Goal: Task Accomplishment & Management: Use online tool/utility

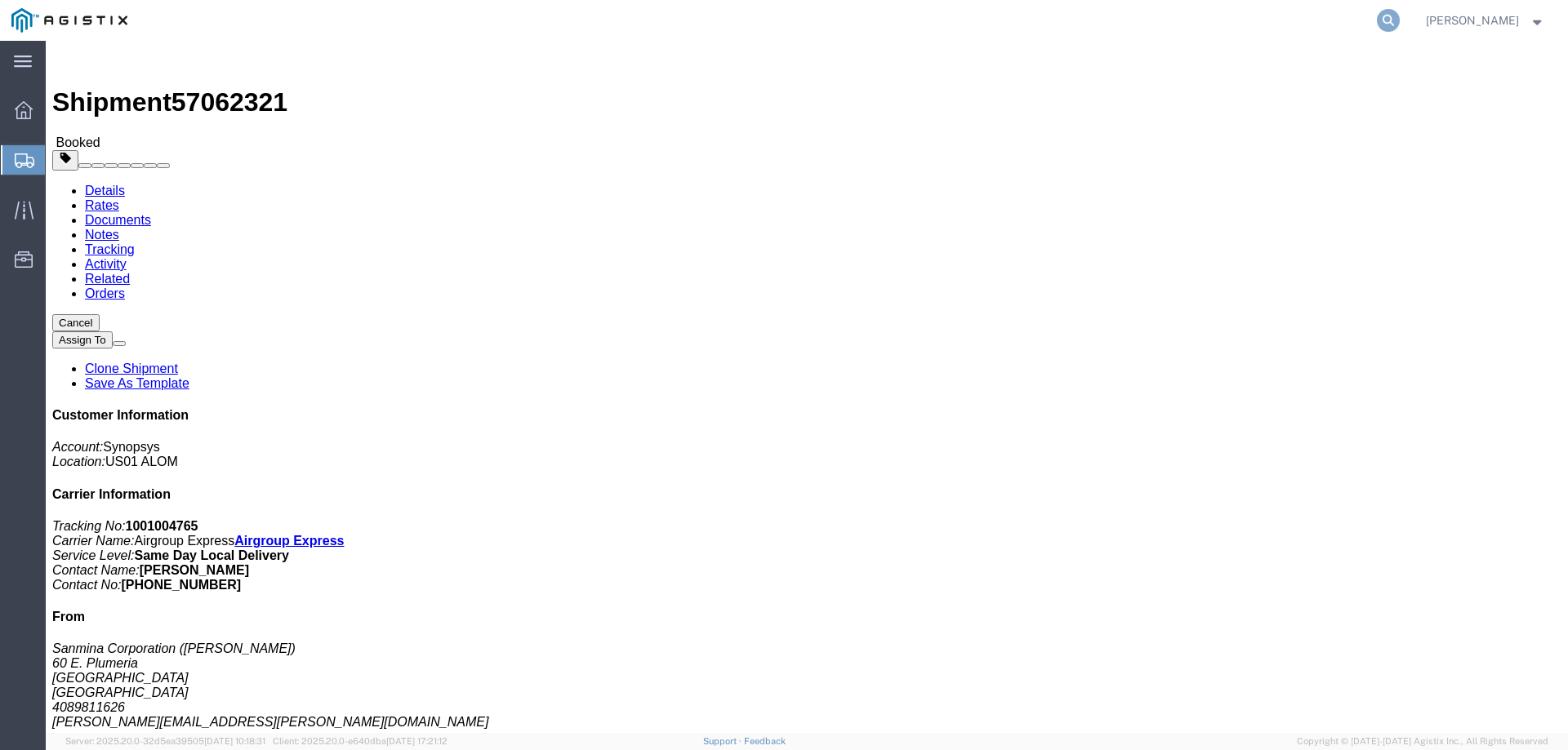
click at [1400, 21] on icon at bounding box center [1388, 20] width 23 height 23
paste input "57057898"
type input "57057898"
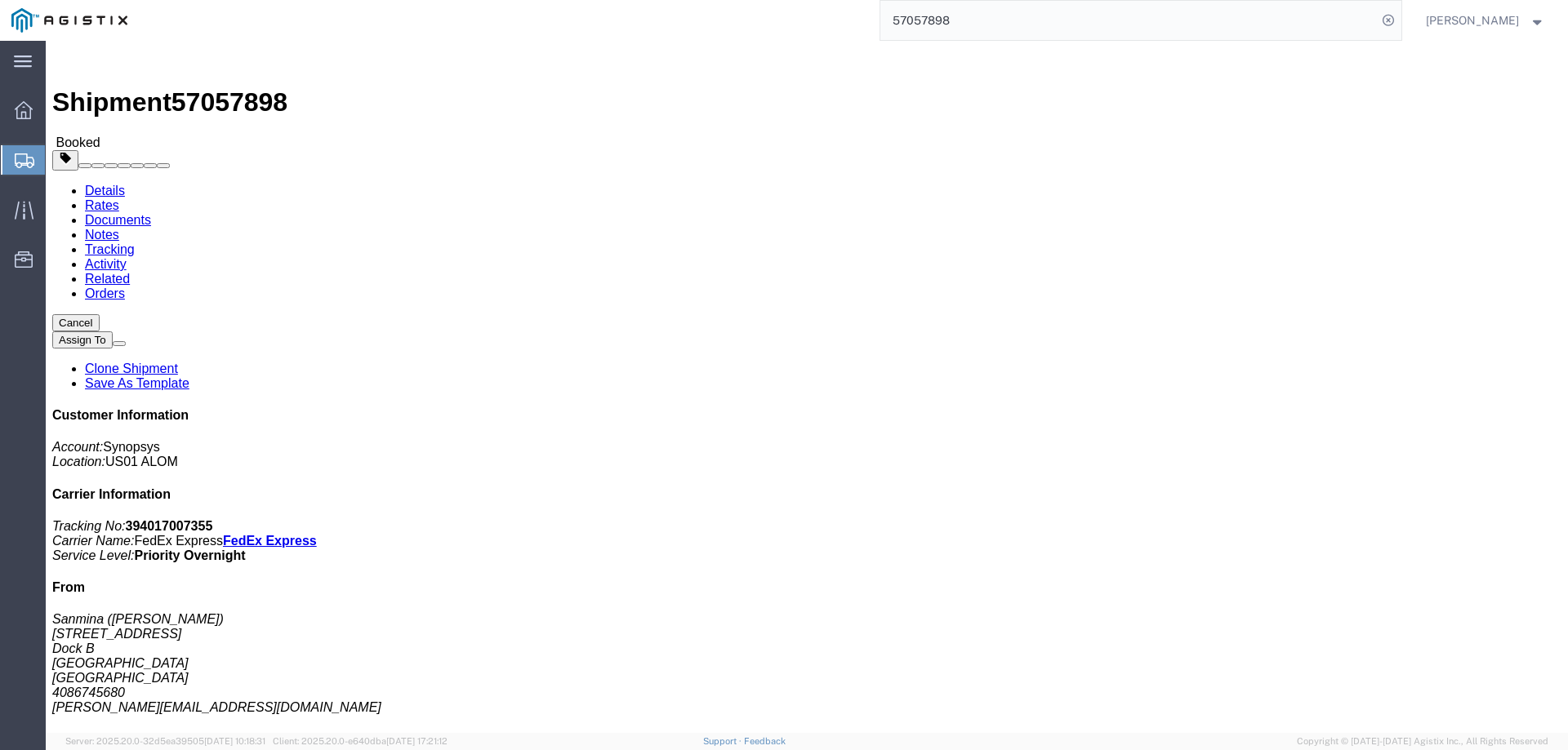
click link "Clone Shipment"
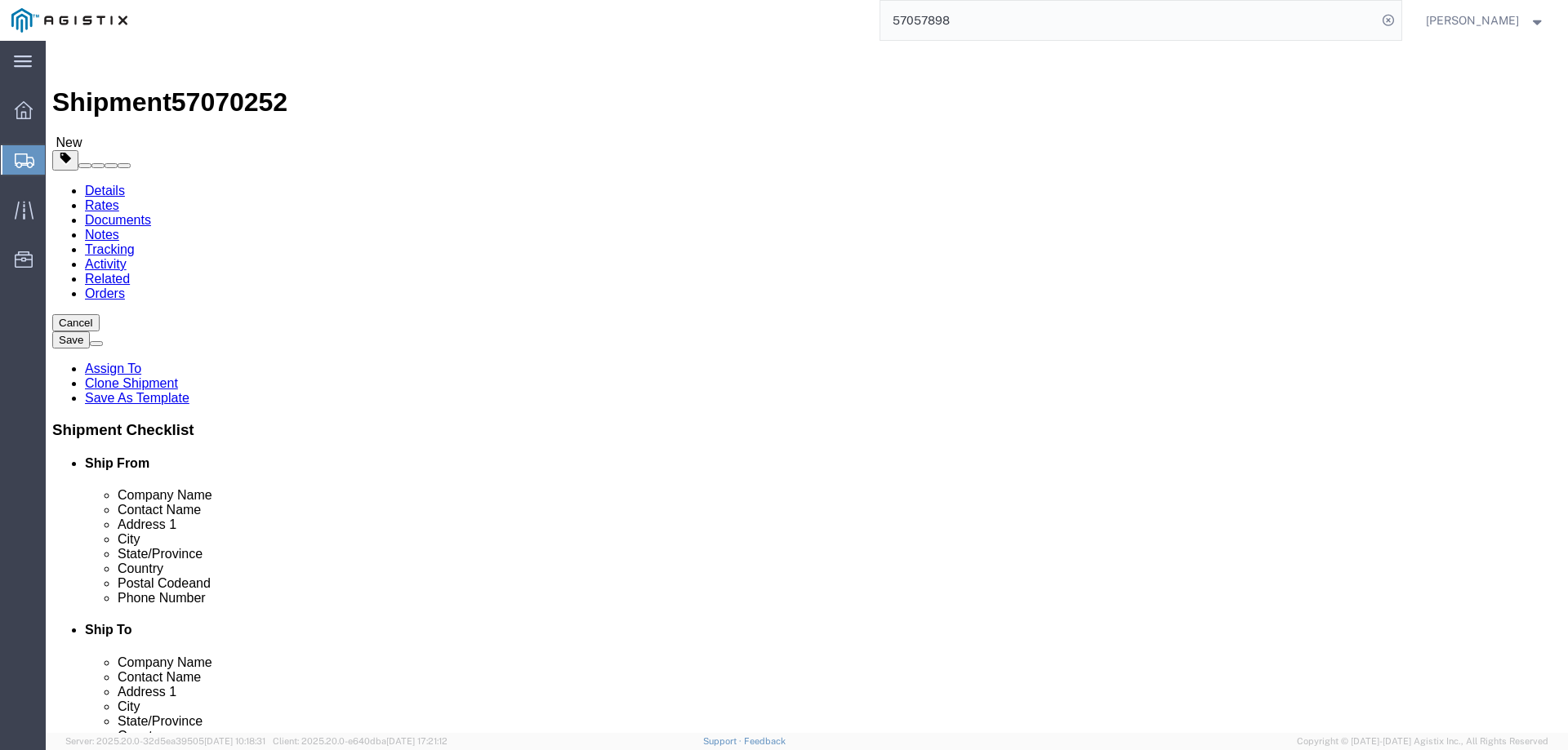
select select
select select "63192"
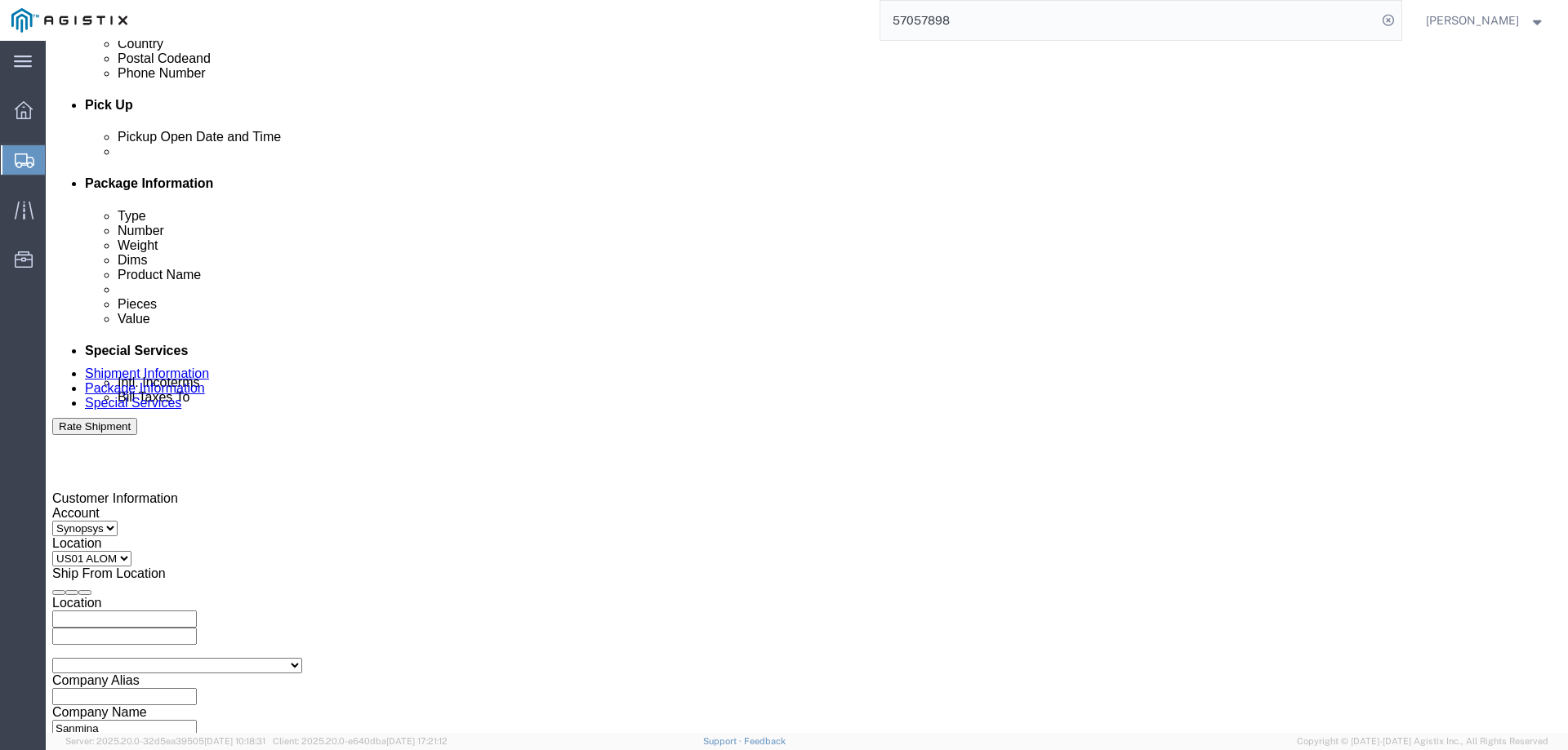
scroll to position [708, 0]
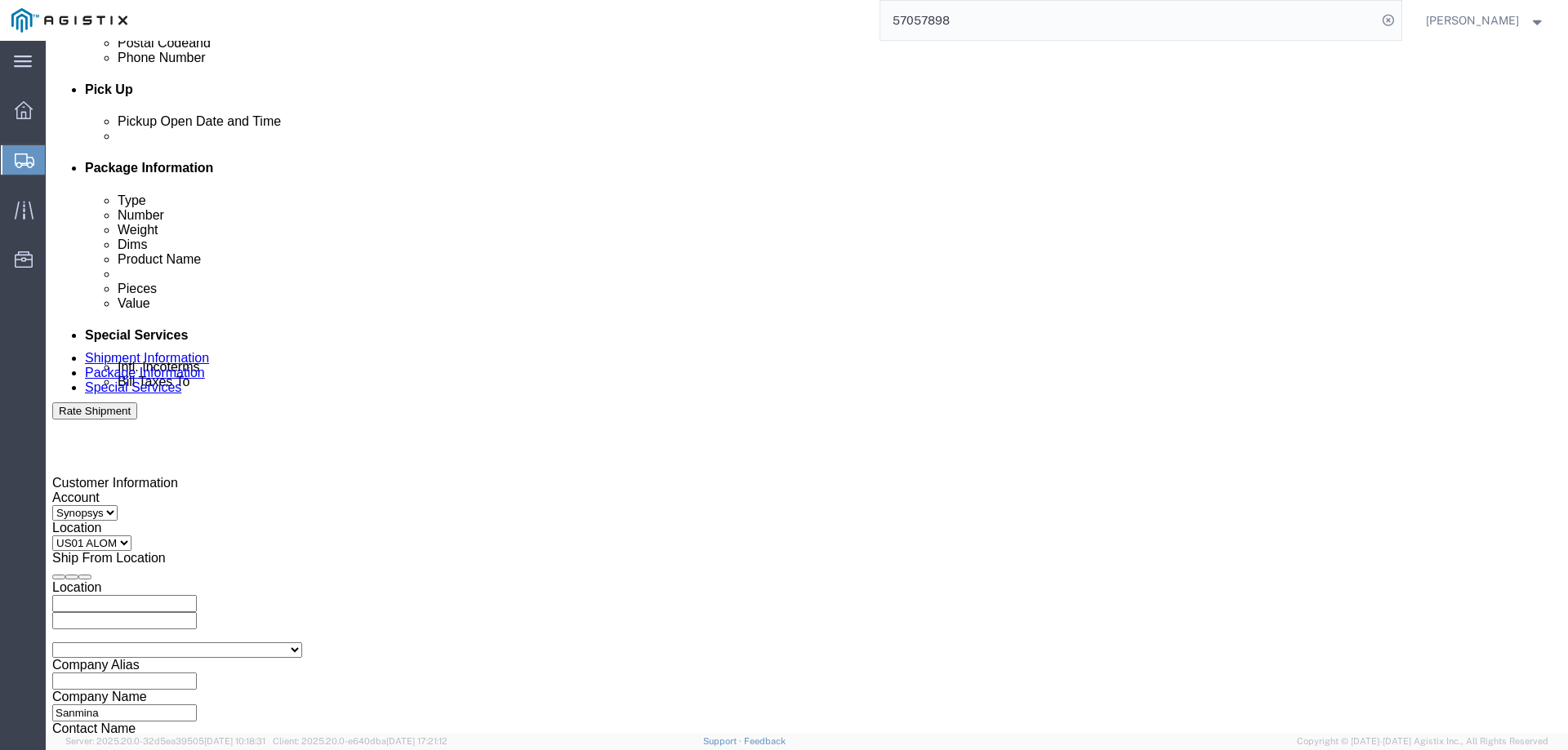
click div "[DATE] 5:11 PM"
type input "4:11 PM"
click button "Apply"
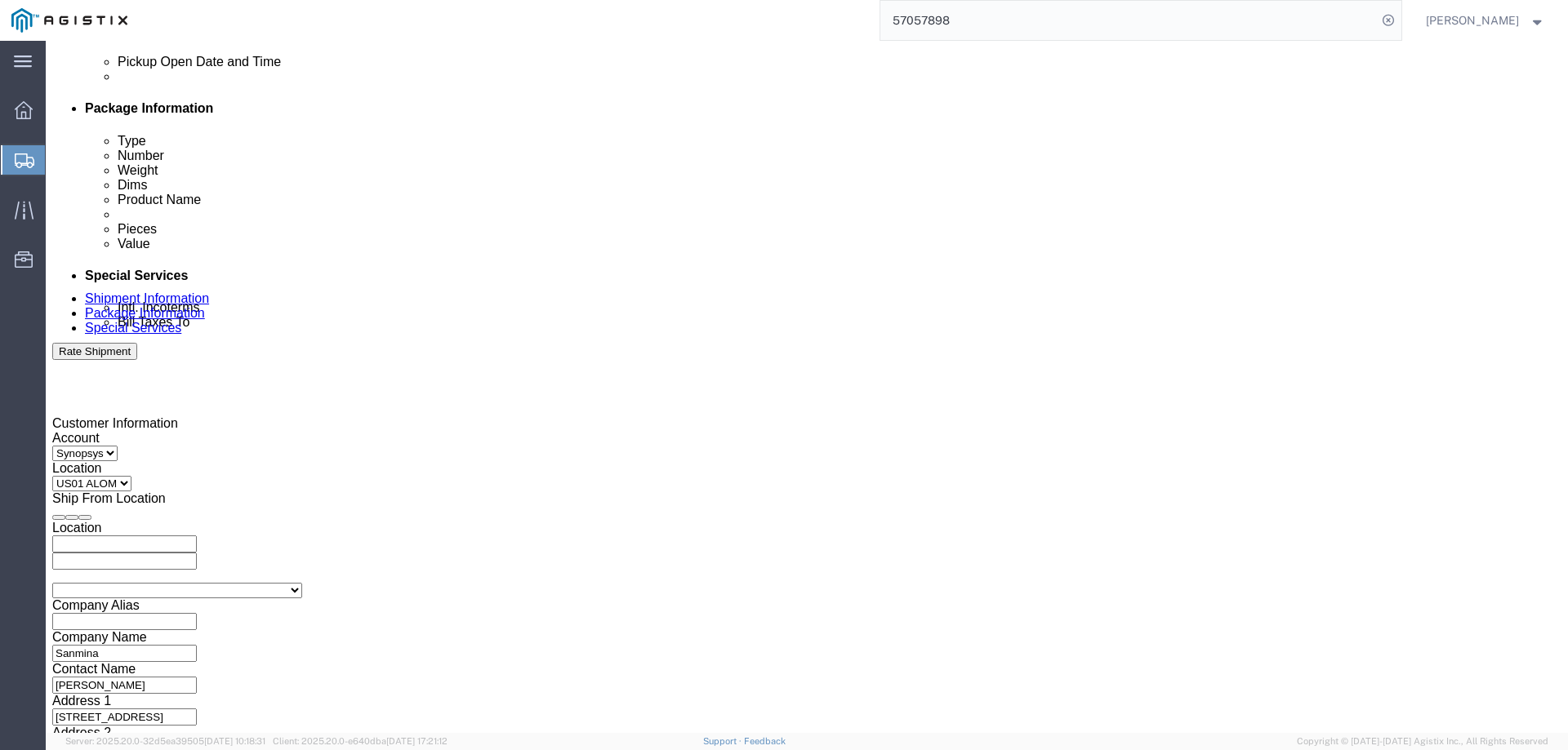
scroll to position [843, 0]
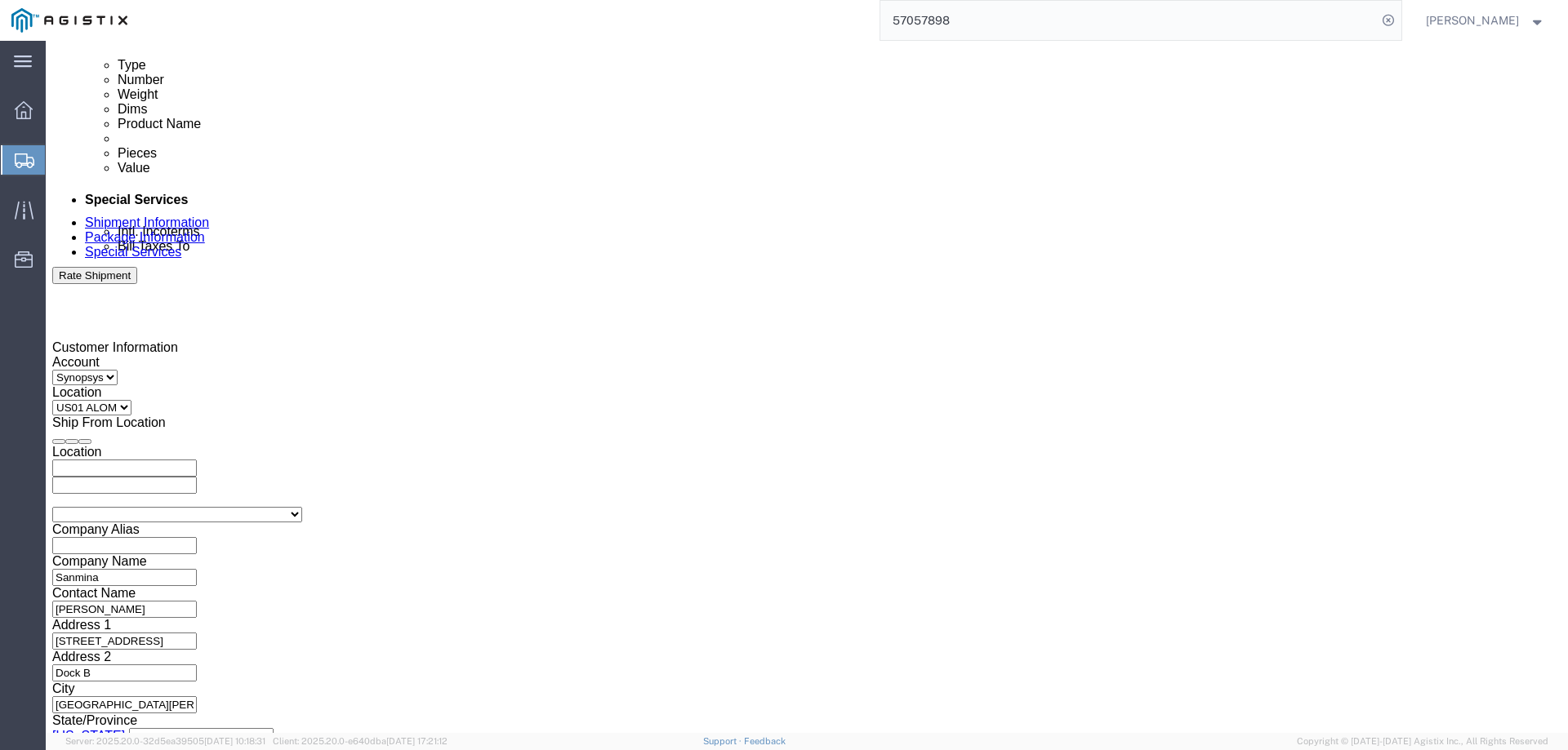
click button "Continue"
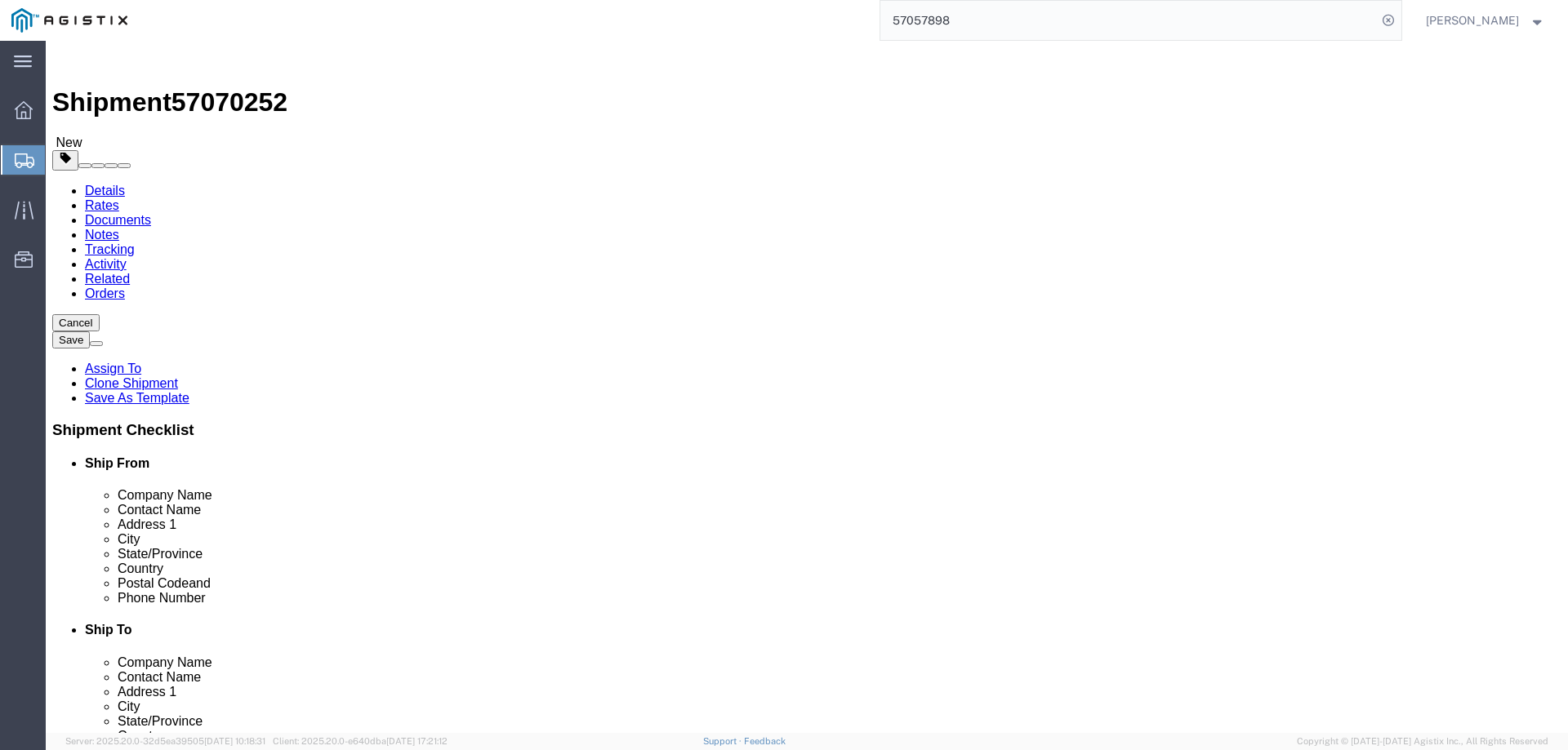
click dd "11.00 Each"
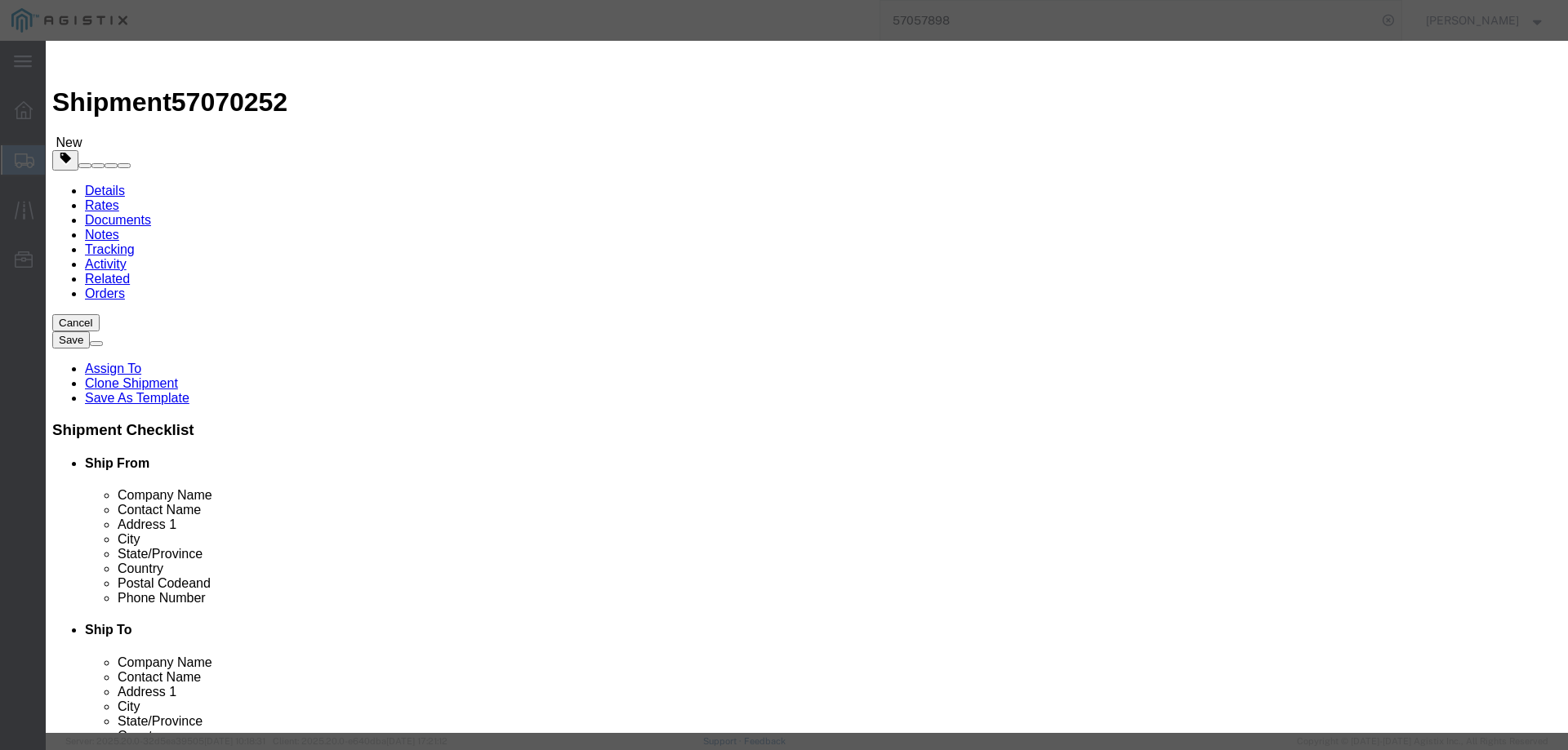
click input "11.00"
drag, startPoint x: 488, startPoint y: 157, endPoint x: 479, endPoint y: 156, distance: 9.1
click input "11.00"
type input "9.00"
type input "2.99"
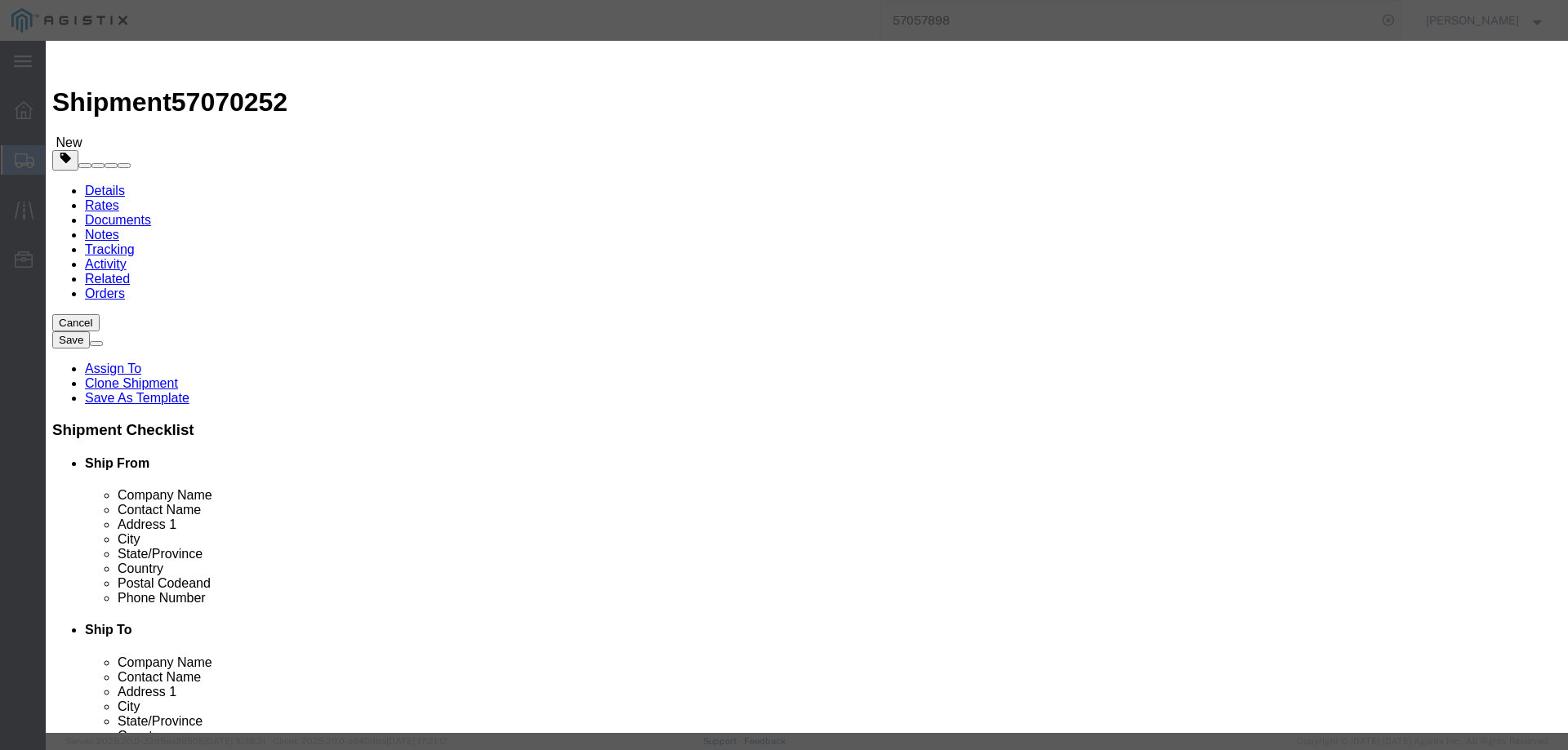
click button "Save & Close"
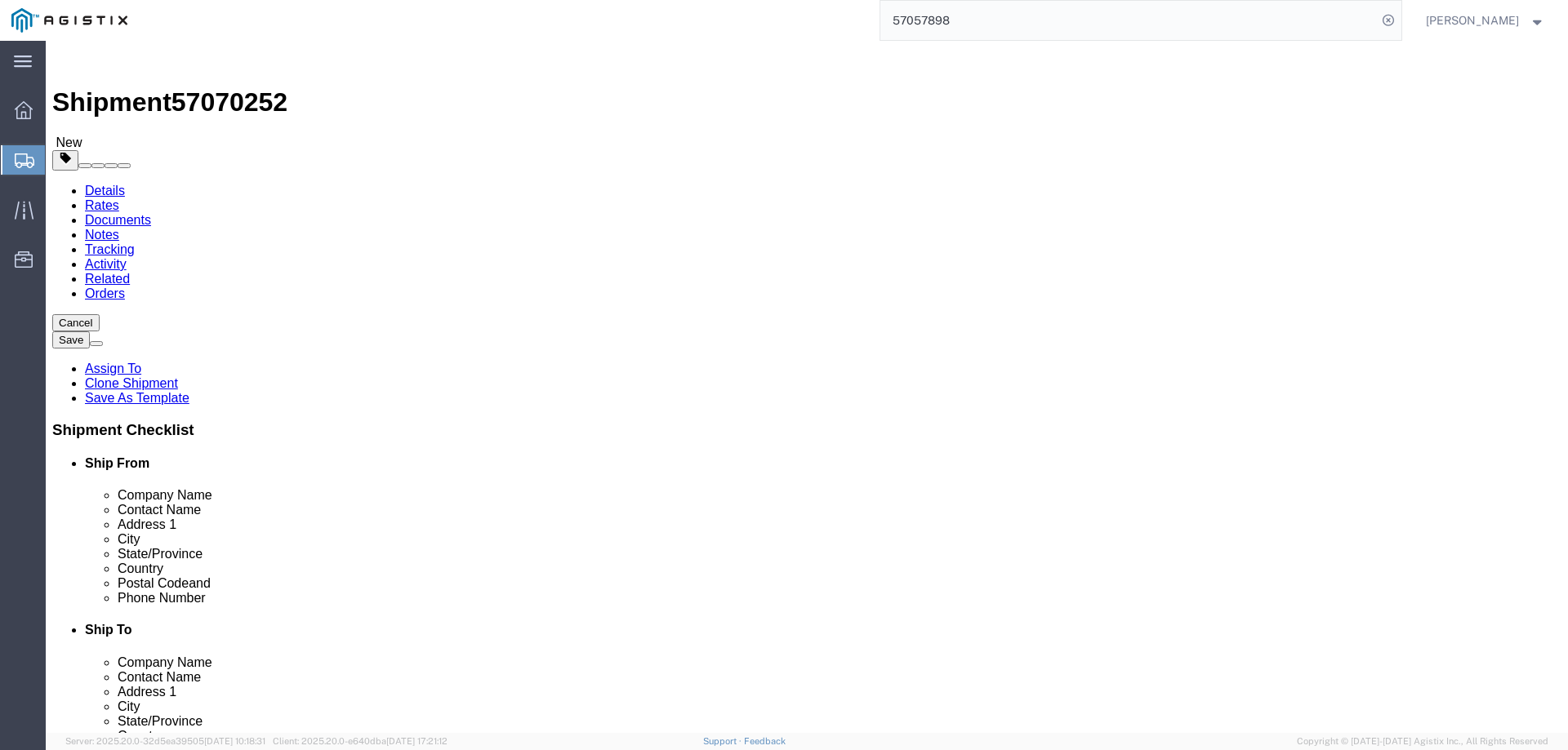
click input "25.00"
type input "20.00"
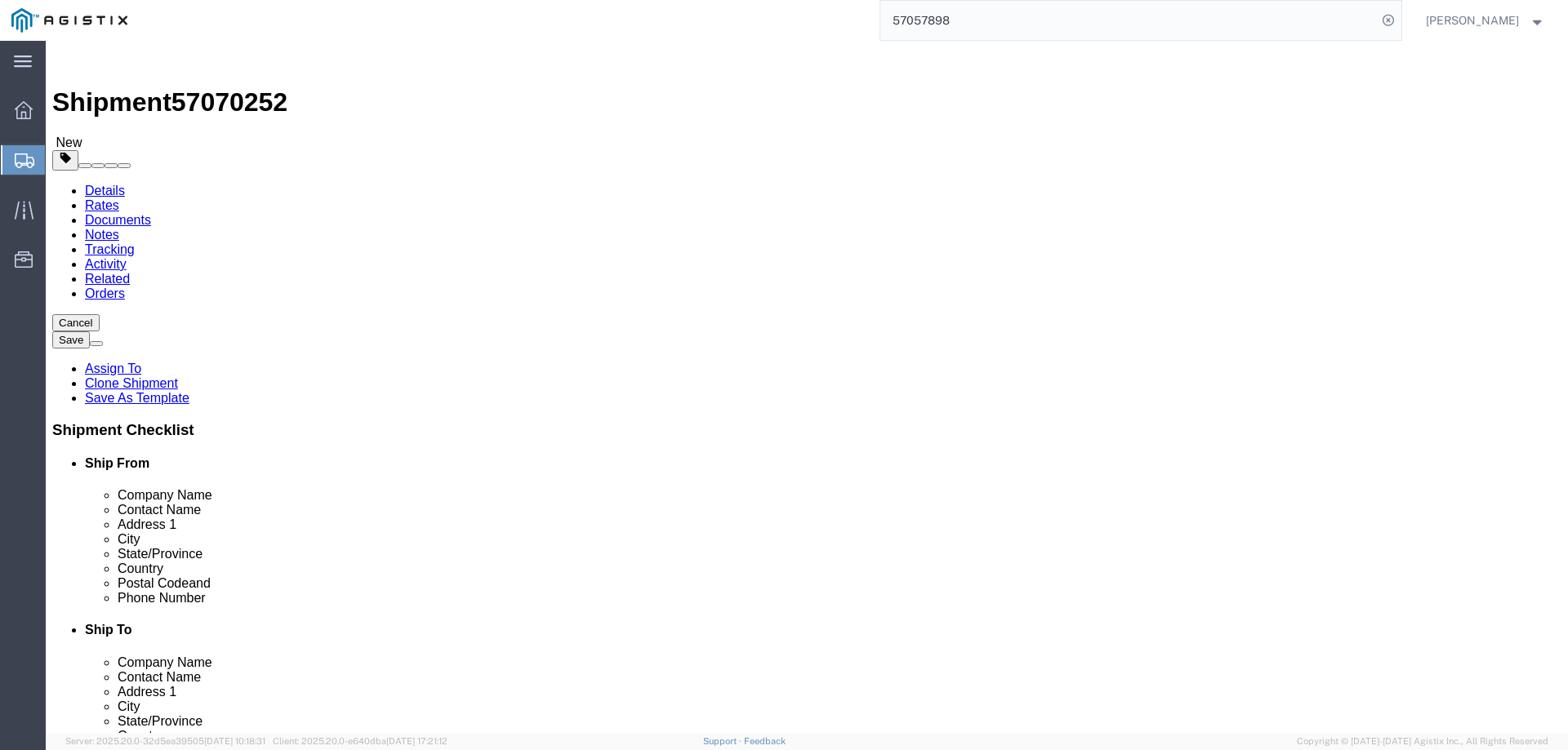
click select "Select Envelope Large Box Medium Box PAK Rack Small Box Tube Your Packaging"
click div "1 x Cardboard Box(es) Package Type Select Envelope Large Box Medium Box PAK Rac…"
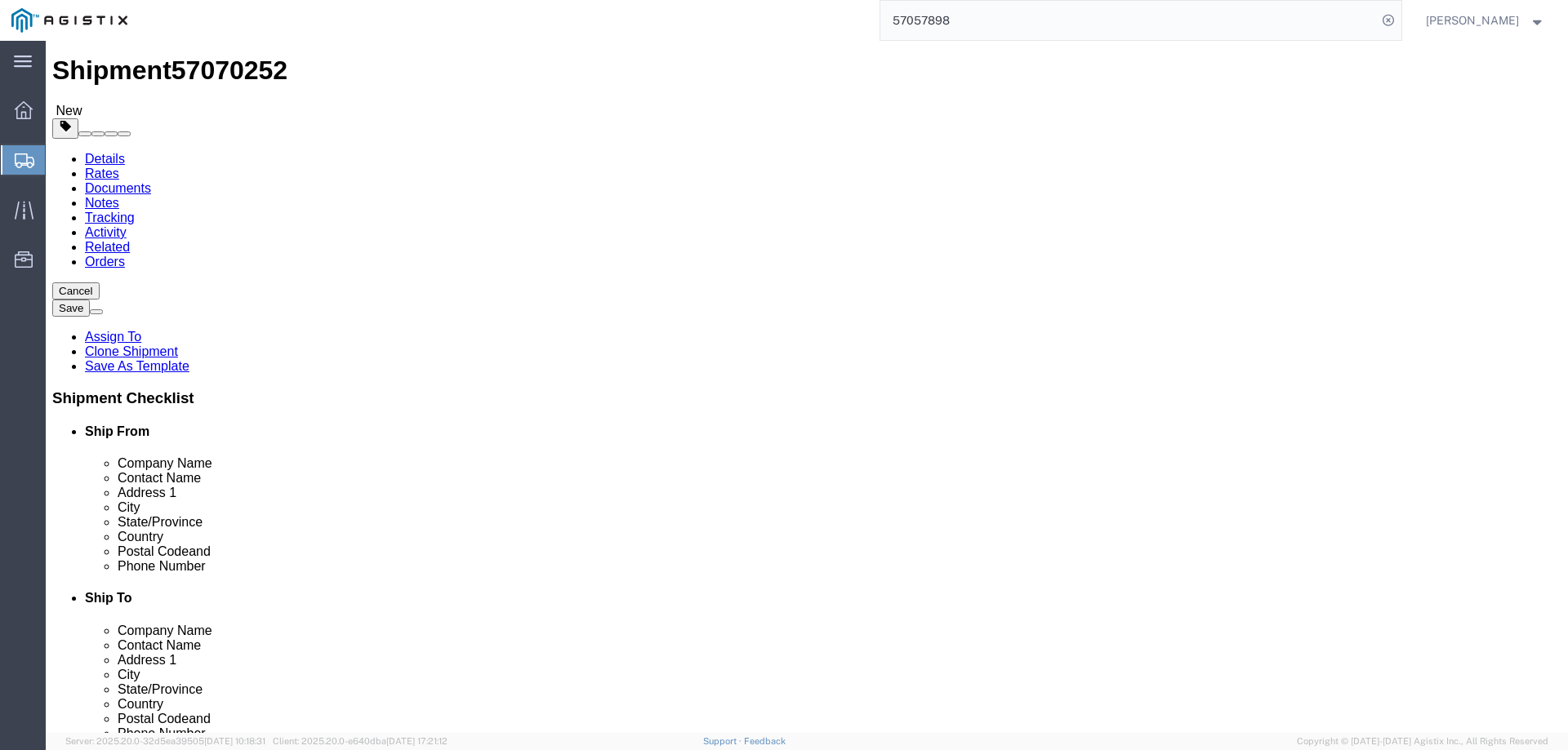
scroll to position [9, 0]
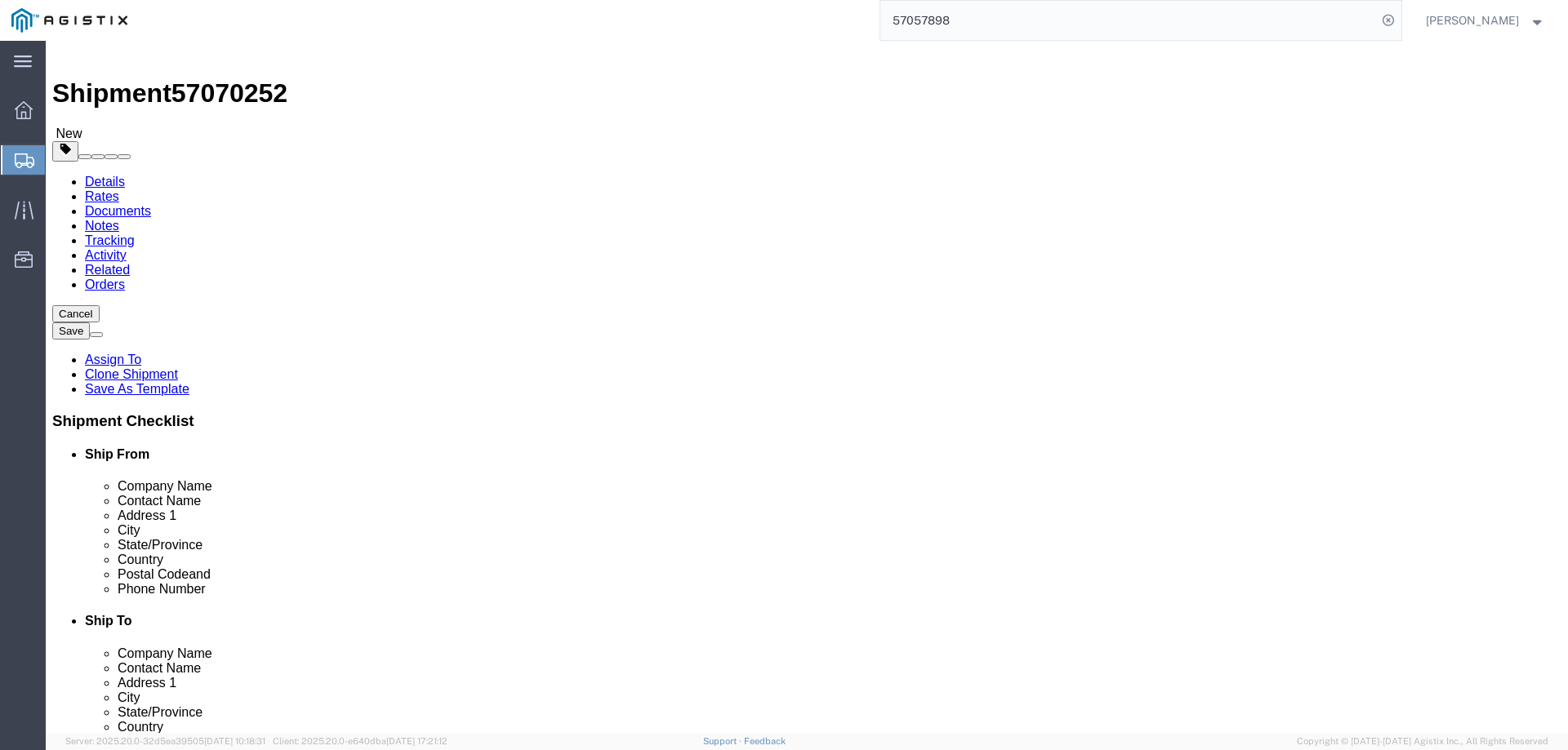
click select "Select Envelope Large Box Medium Box PAK Rack Small Box Tube Your Packaging"
select select "LBX"
click select "Select Envelope Large Box Medium Box PAK Rack Small Box Tube Your Packaging"
type input "17.50"
type input "12.50"
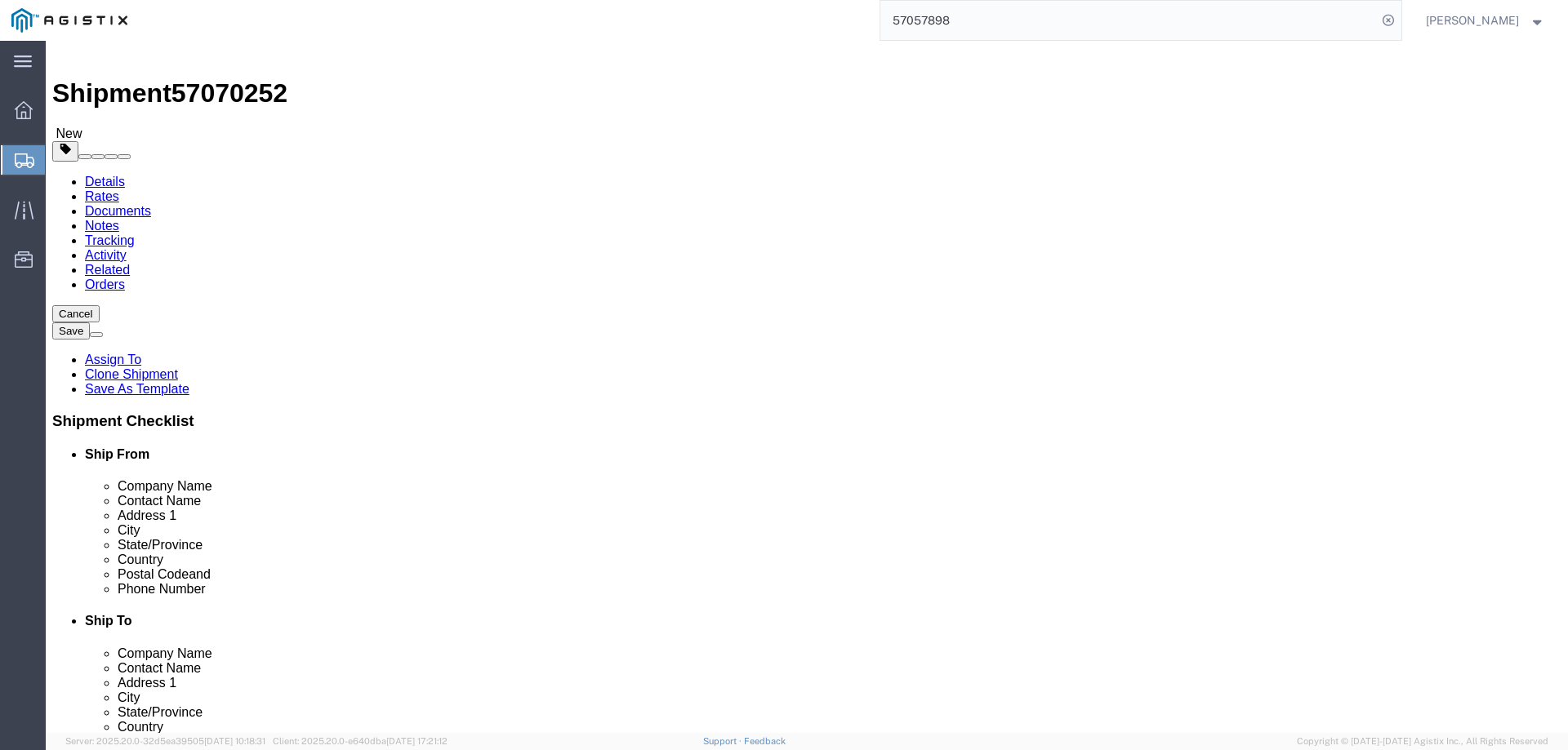
type input "3.00"
click select "Select Envelope Large Box Medium Box PAK Rack Small Box Tube Your Packaging"
select select "MBX"
click select "Select Envelope Large Box Medium Box PAK Rack Small Box Tube Your Packaging"
type input "13.00"
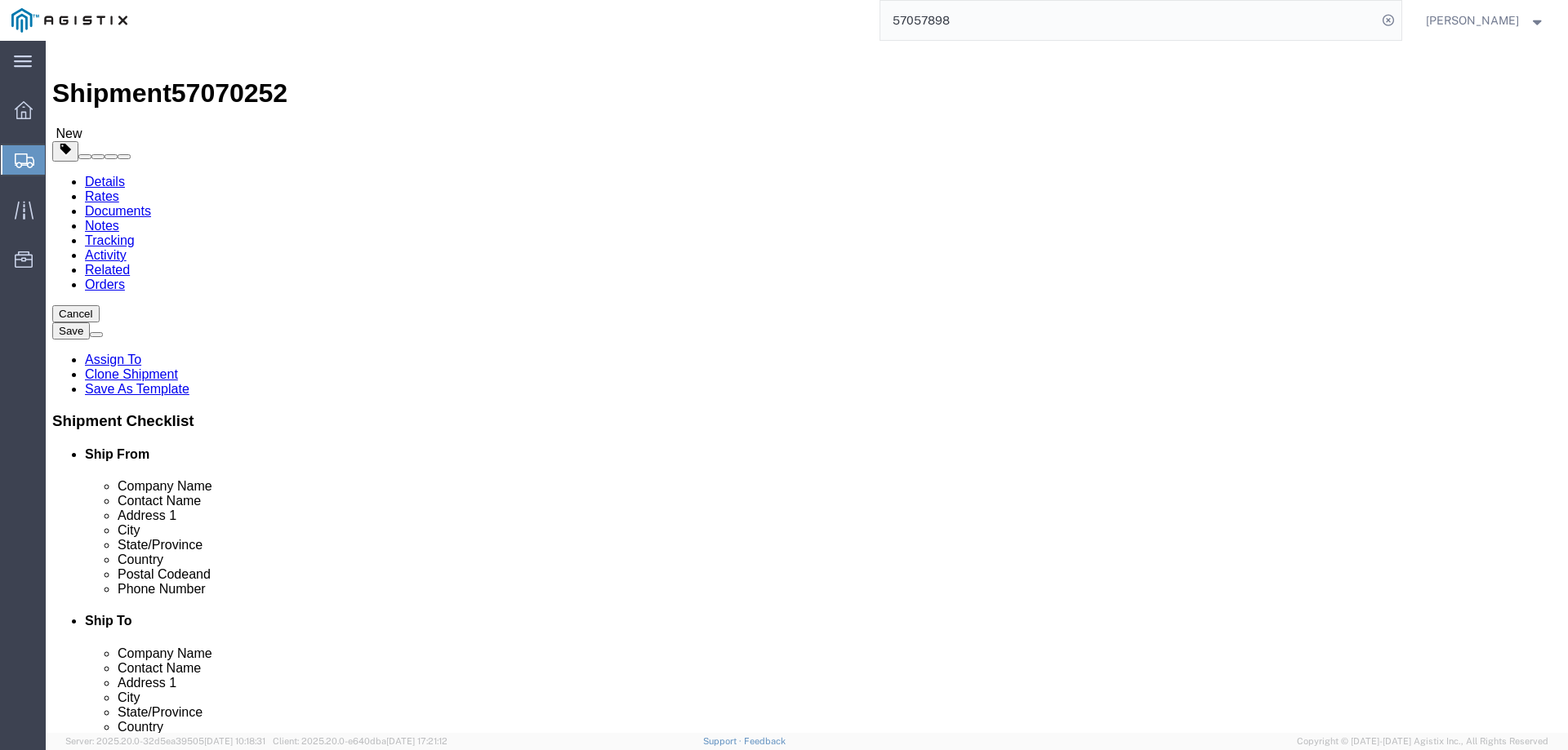
type input "11.50"
type input "2.50"
click select "Select Envelope Large Box Medium Box PAK Rack Small Box Tube Your Packaging"
select select "YRPK"
click select "Select Envelope Large Box Medium Box PAK Rack Small Box Tube Your Packaging"
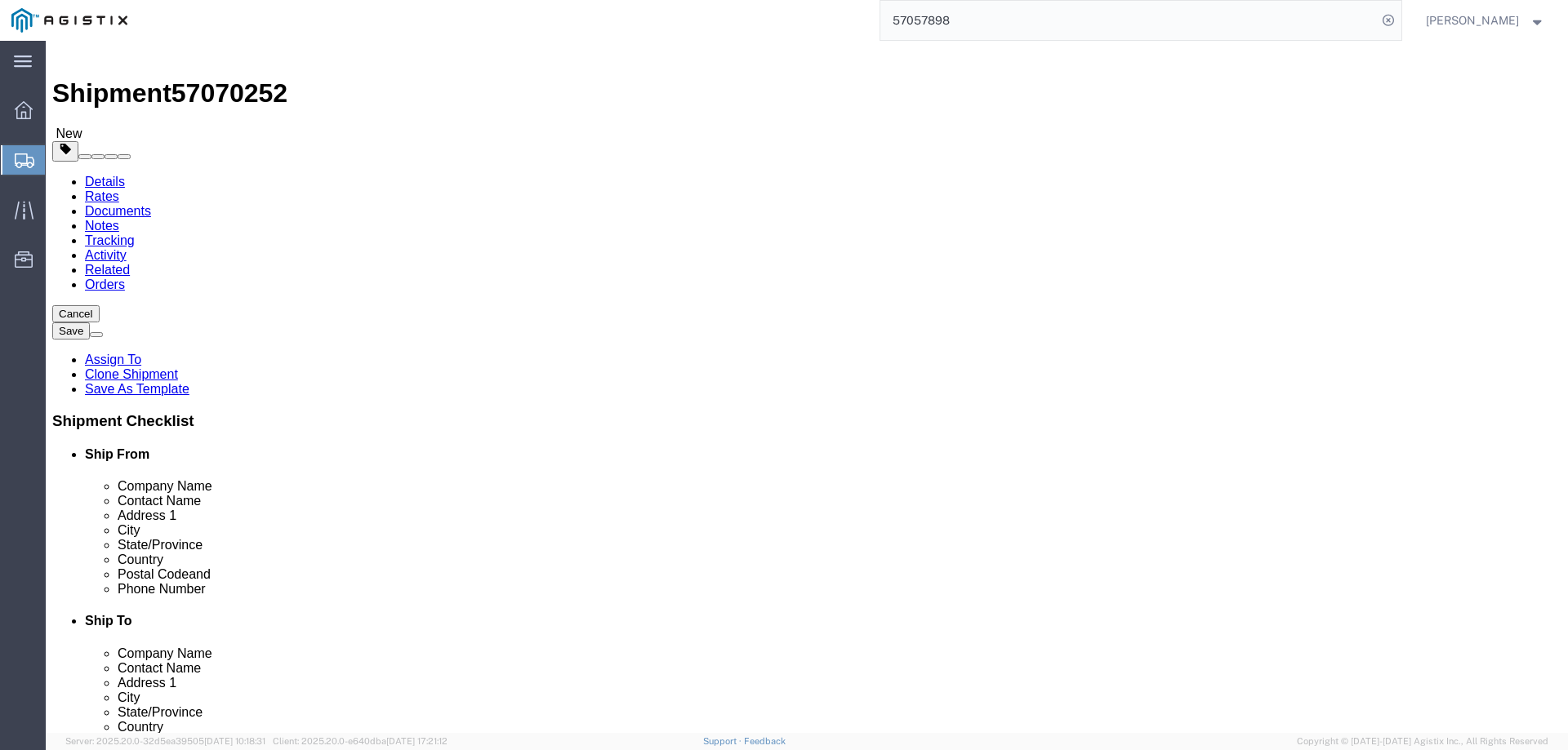
click input "13.00"
type input "18"
click input "11.50"
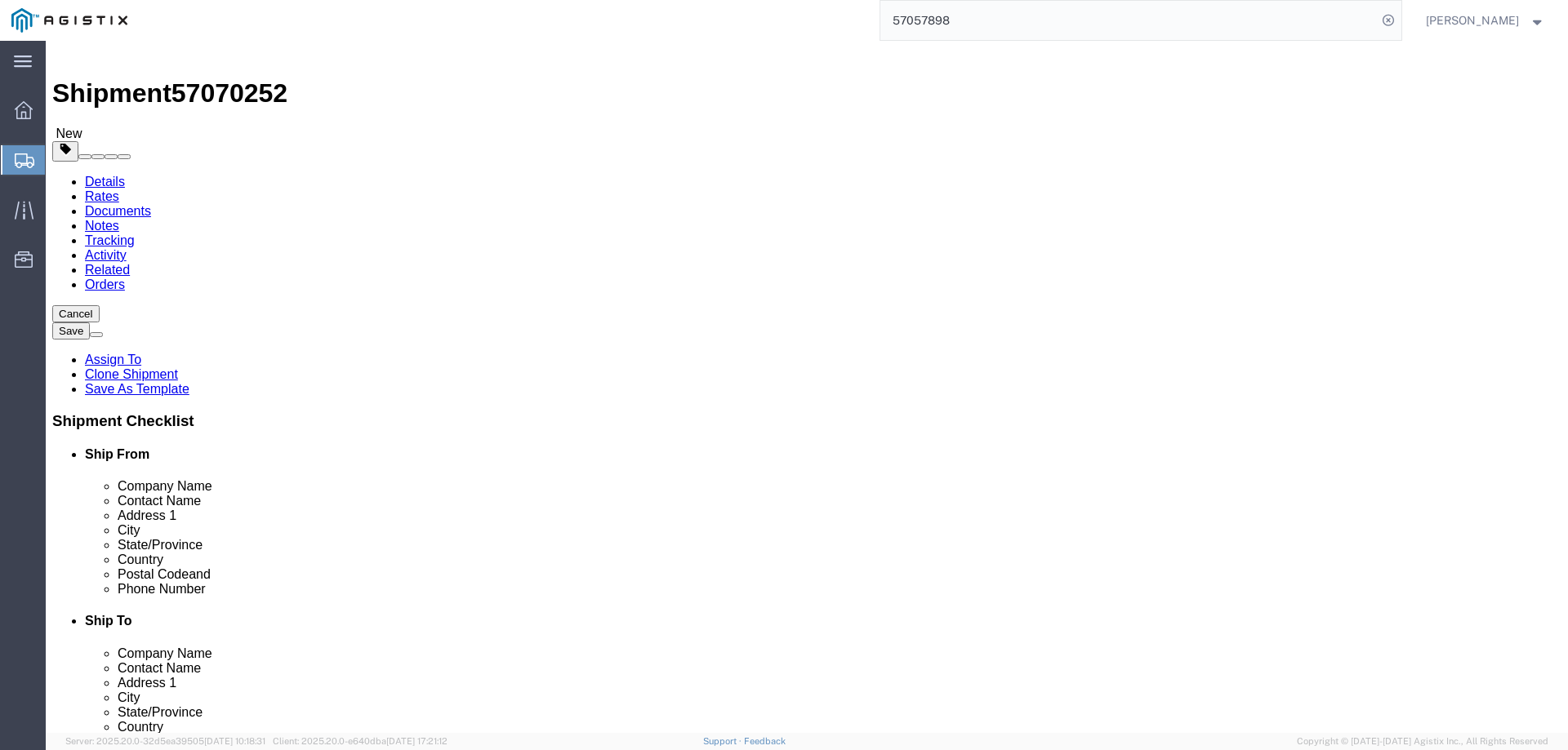
type input "18"
click input "2.50"
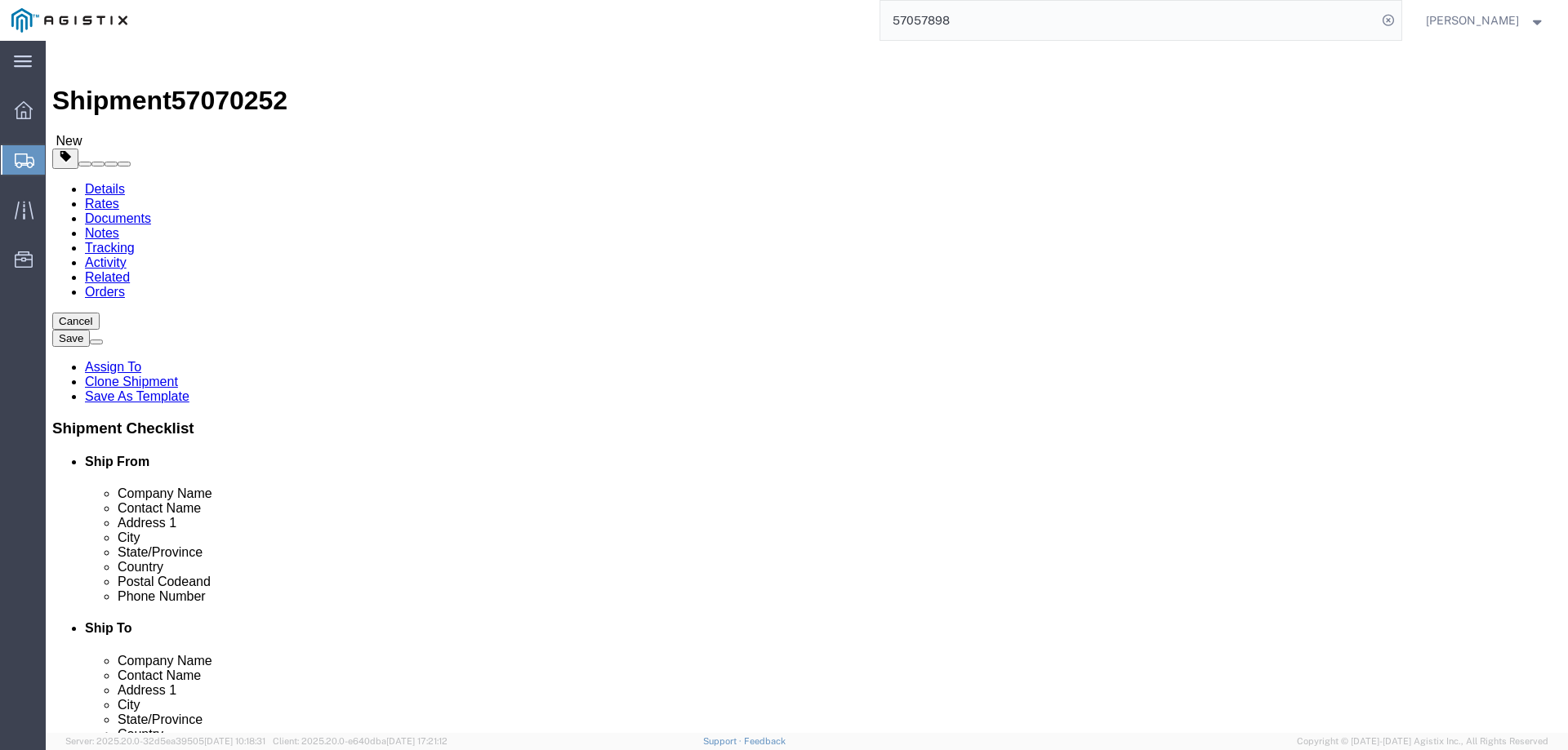
scroll to position [0, 0]
type input "12"
click div "1 x Your Packaging Package Type Select Envelope Large Box Medium Box PAK Rack S…"
click select "Select Envelope Large Box Medium Box PAK Rack Small Box Tube Your Packaging"
drag, startPoint x: 758, startPoint y: 400, endPoint x: 749, endPoint y: 400, distance: 9.0
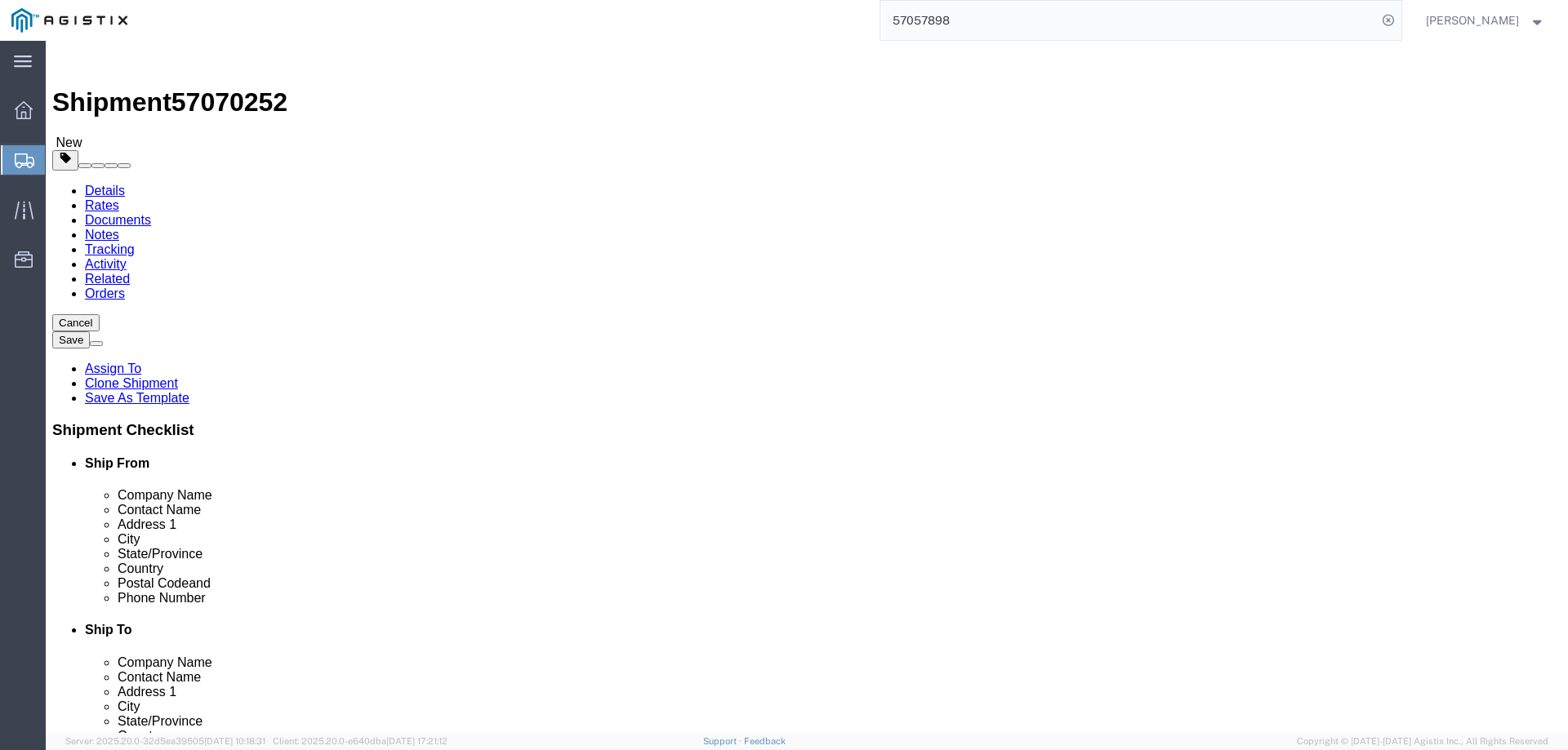
click div "1 x Your Packaging Package Type Select Envelope Large Box Medium Box PAK Rack S…"
click button "Continue"
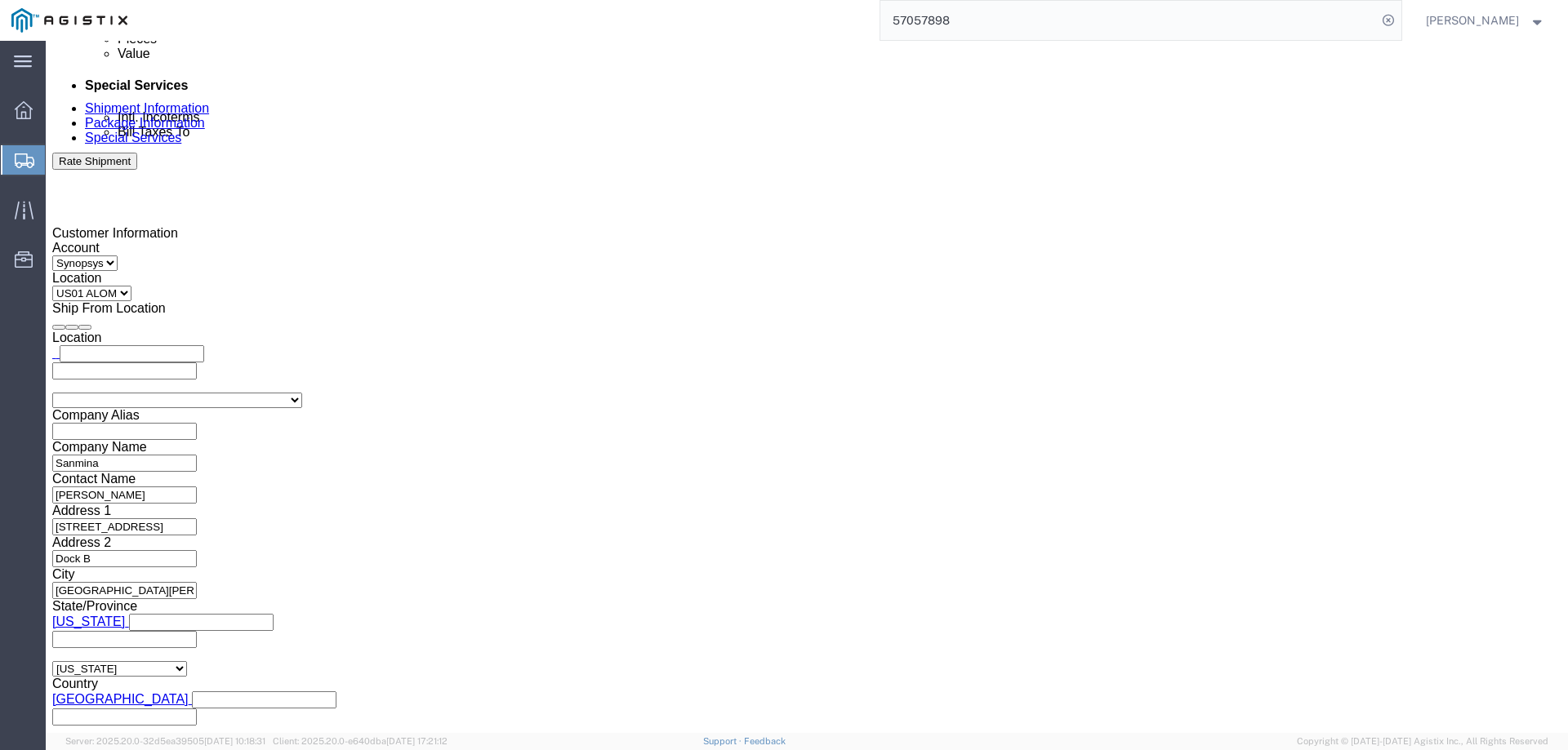
scroll to position [931, 0]
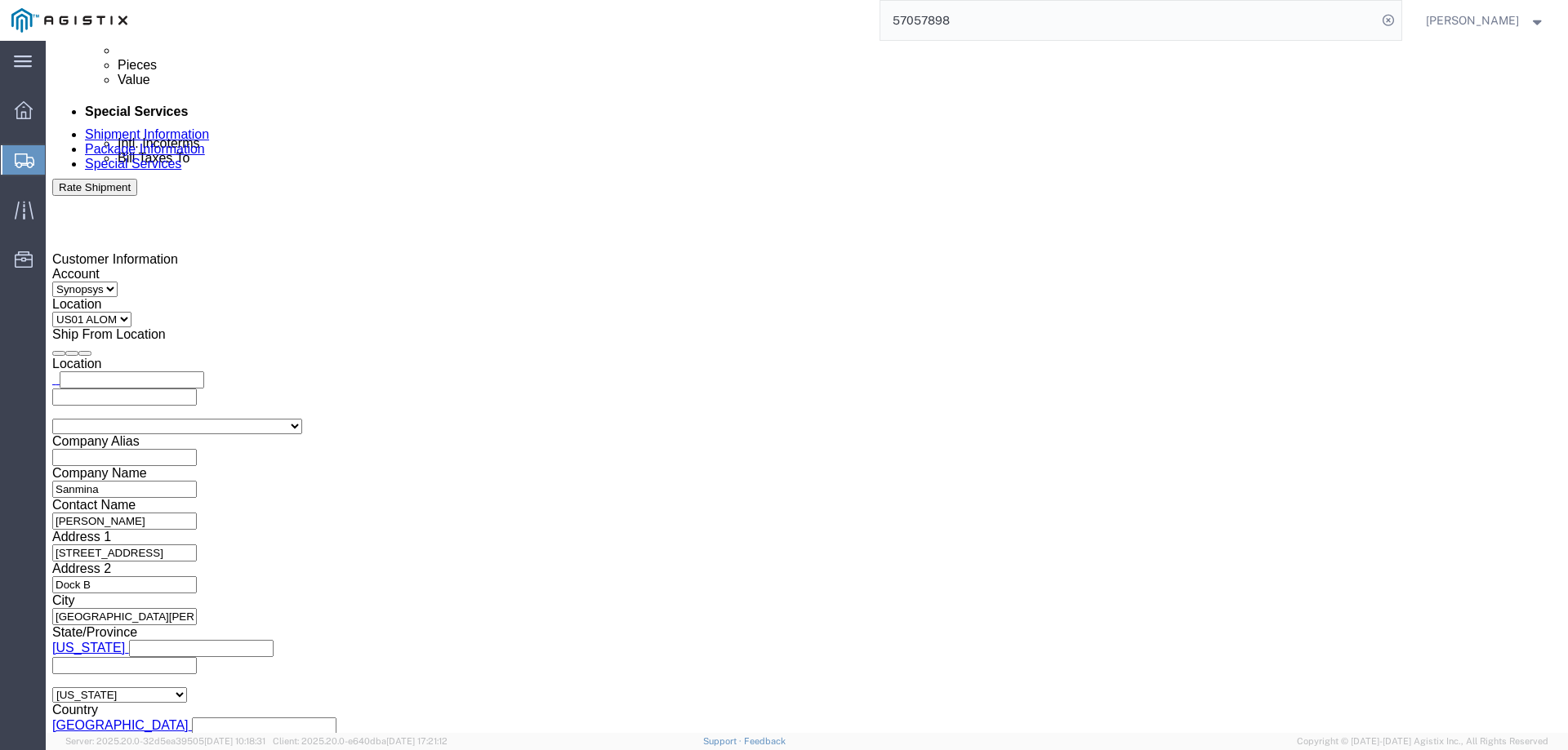
click span "57070252"
copy span "57070252"
click textarea "Please process Shipment 57057898 and provide Priority FedEx Overnight labels."
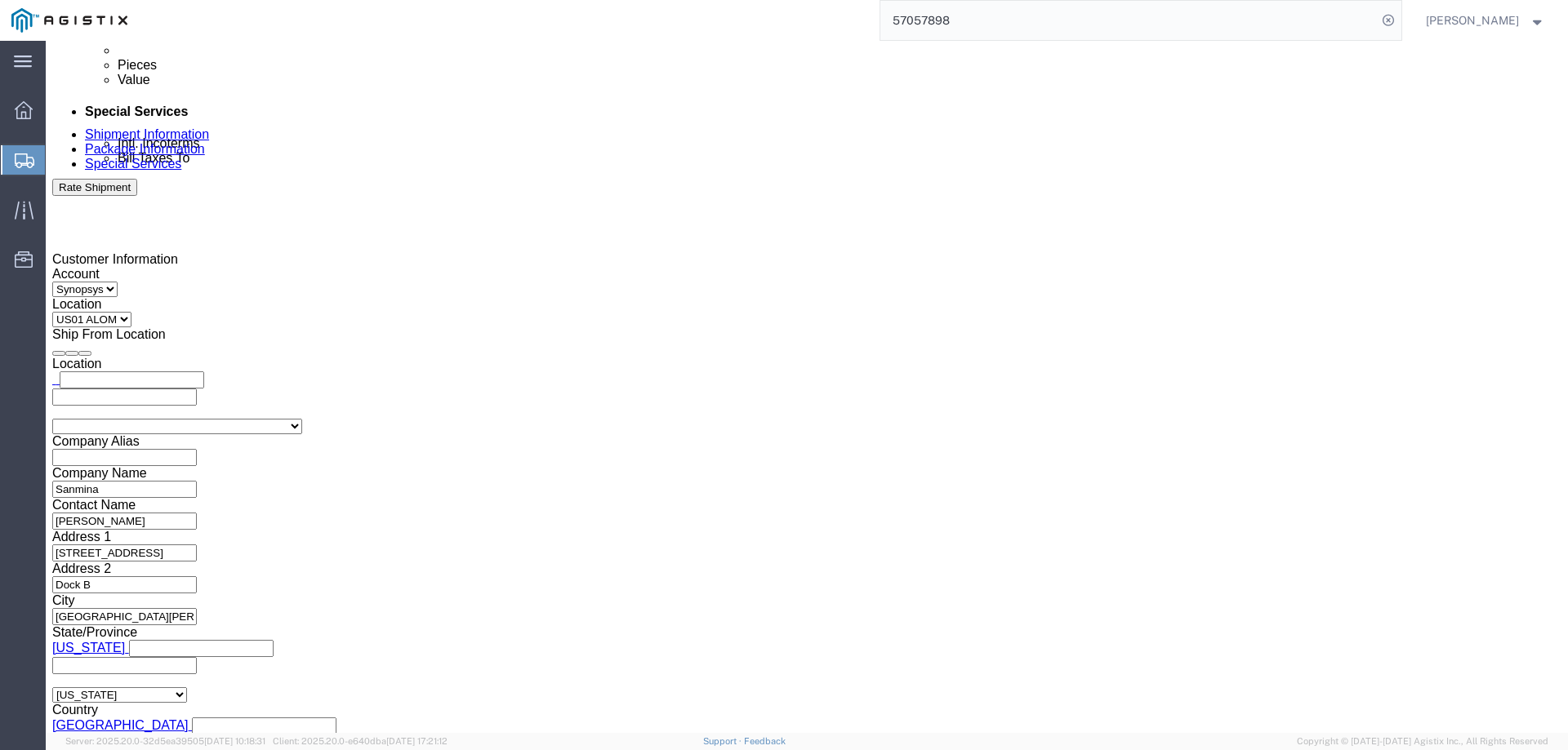
click textarea "Please process Shipment 57057898 and provide Priority FedEx Overnight labels."
paste textarea "70252"
type textarea "Please process Shipment 57070252 and provide Priority FedEx Overnight labels."
click div "Rate Shipment"
click button "Rate Shipment"
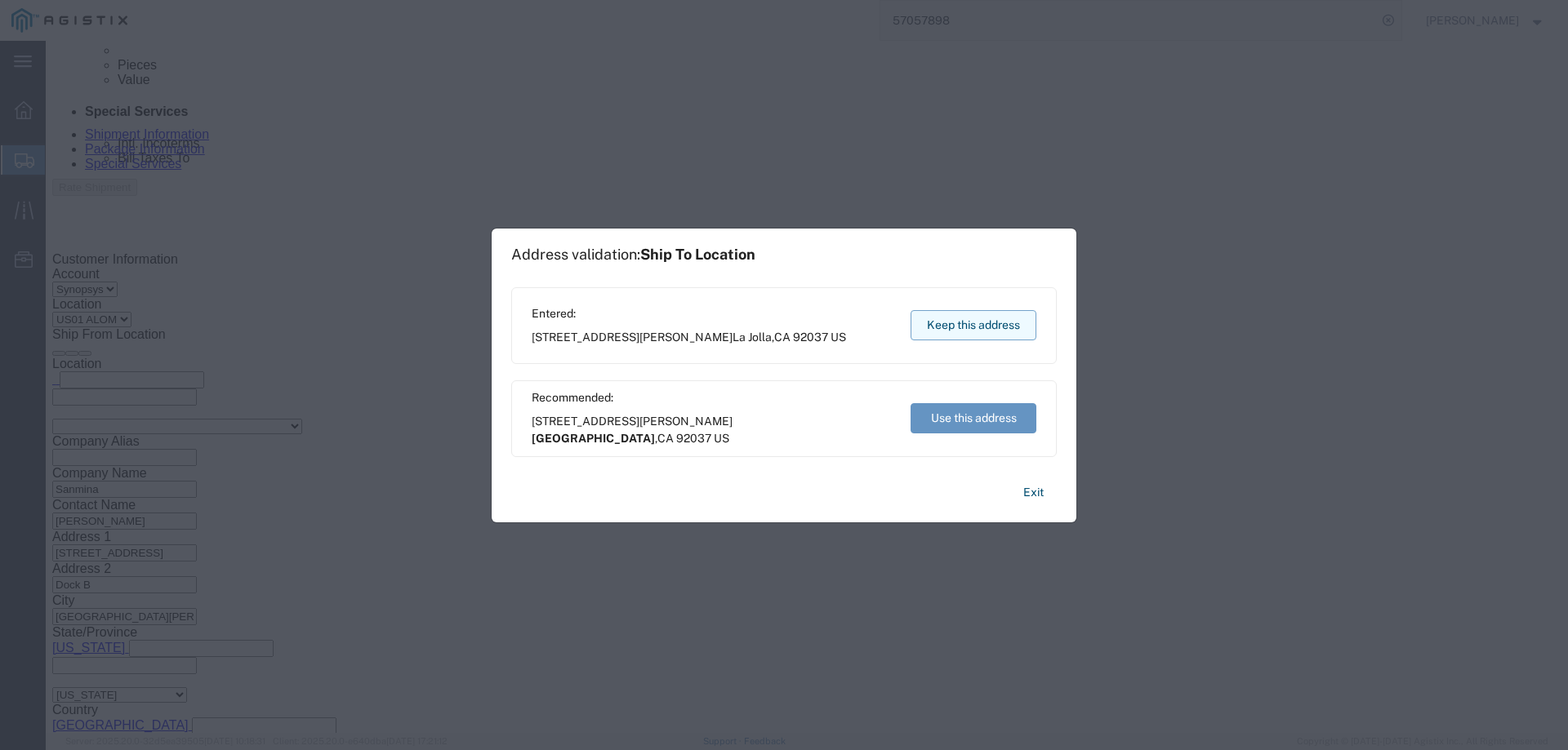
click at [989, 320] on button "Keep this address" at bounding box center [973, 325] width 126 height 30
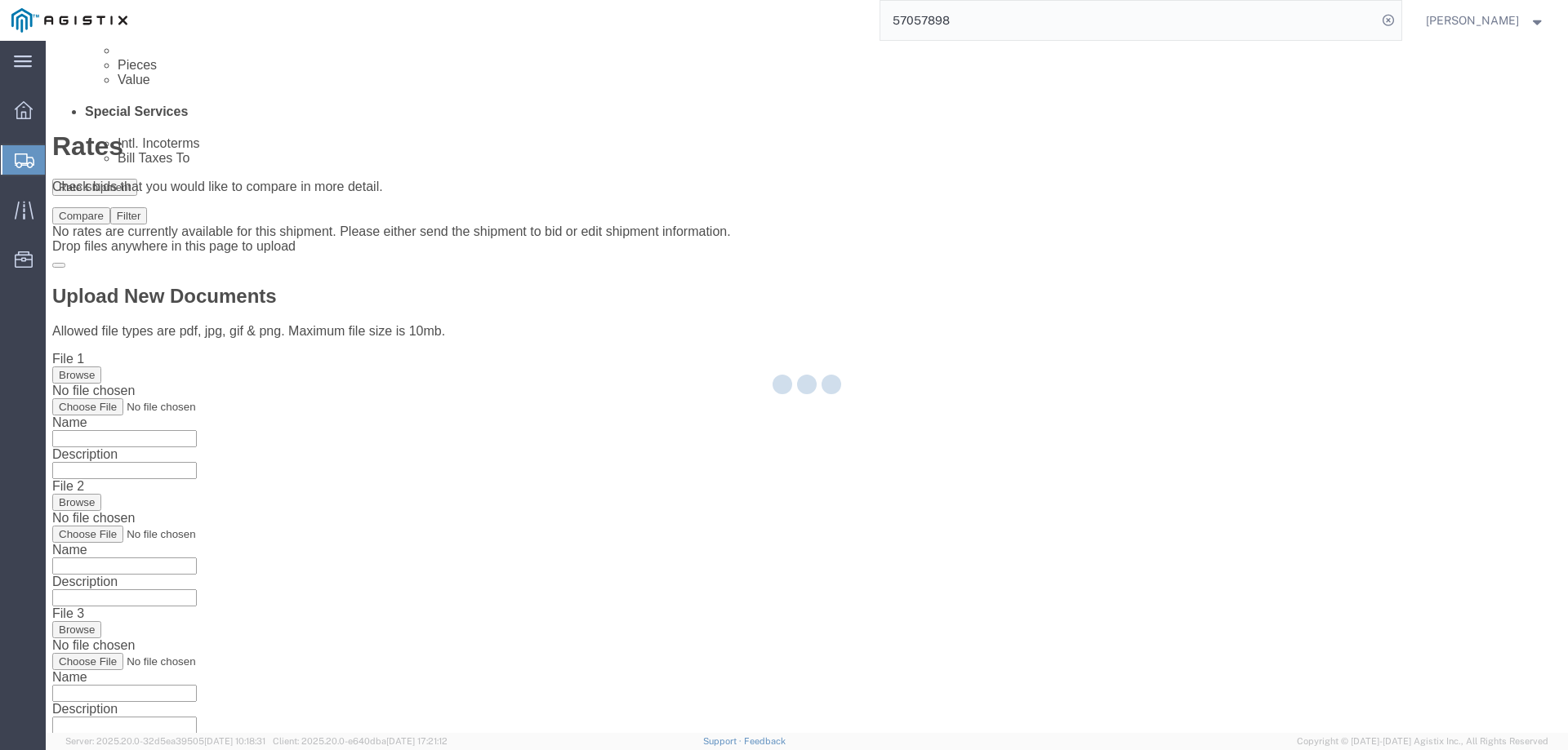
scroll to position [0, 0]
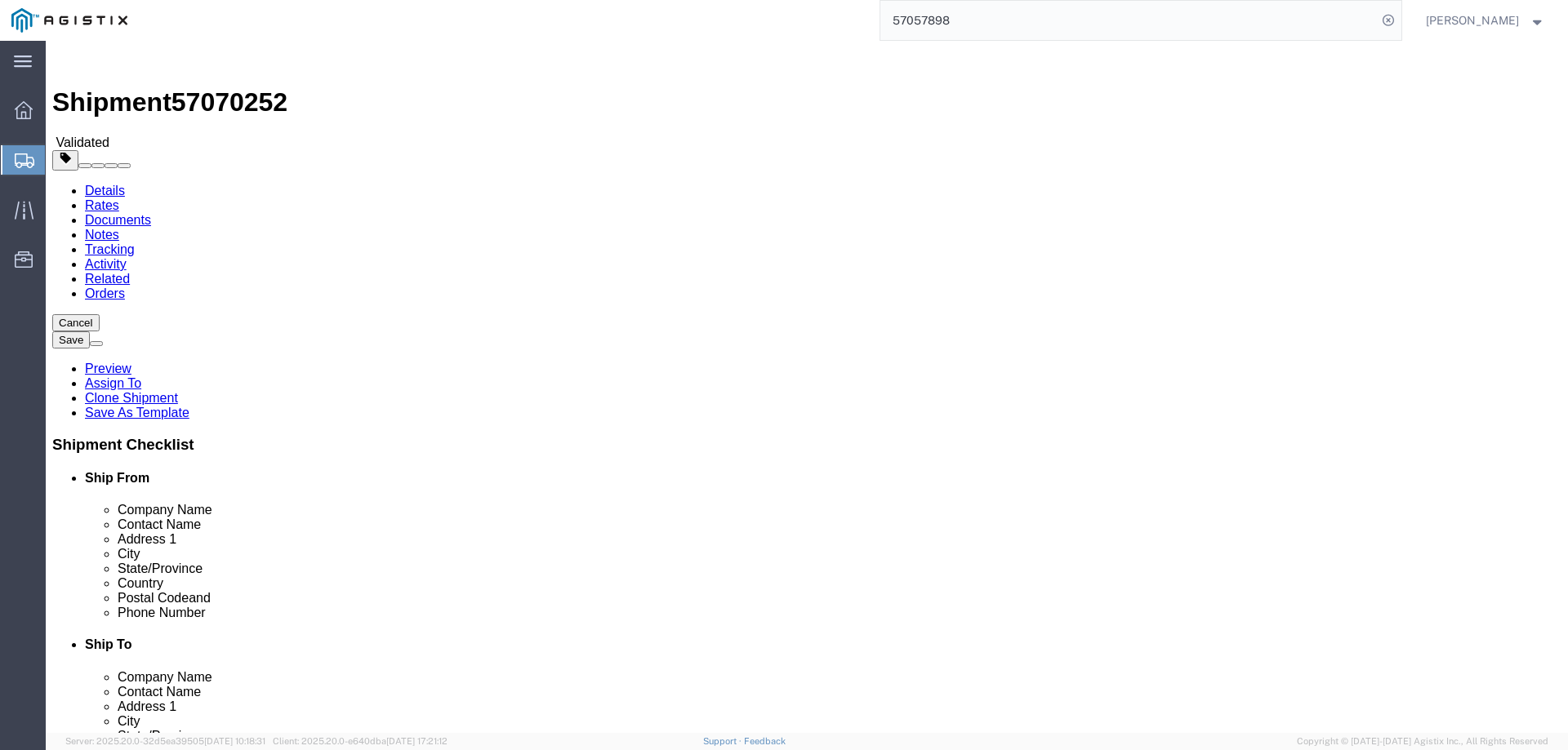
click at [207, 88] on span "57070252" at bounding box center [229, 102] width 116 height 29
copy span "57070252"
